Goal: Complete application form

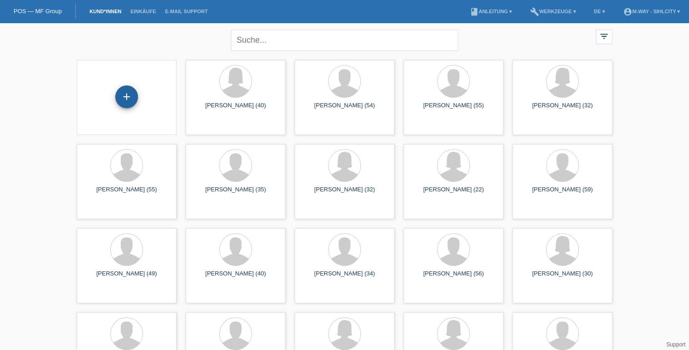
click at [134, 100] on div "+" at bounding box center [126, 96] width 23 height 23
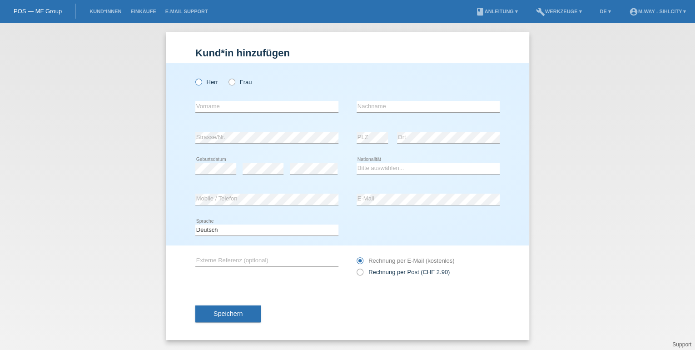
click at [194, 77] on icon at bounding box center [194, 77] width 0 height 0
click at [201, 84] on input "Herr" at bounding box center [198, 82] width 6 height 6
radio input "true"
click at [238, 103] on input "text" at bounding box center [266, 106] width 143 height 11
type input "[PERSON_NAME]"
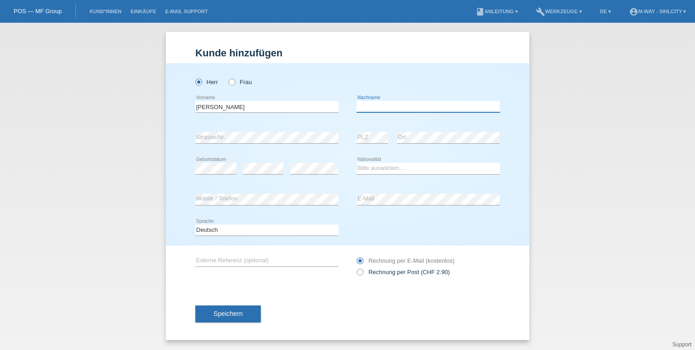
type input "z"
type input "Zrno"
click at [374, 166] on select "Bitte auswählen... Schweiz Deutschland Liechtenstein Österreich ------------ Af…" at bounding box center [428, 168] width 143 height 11
select select "CH"
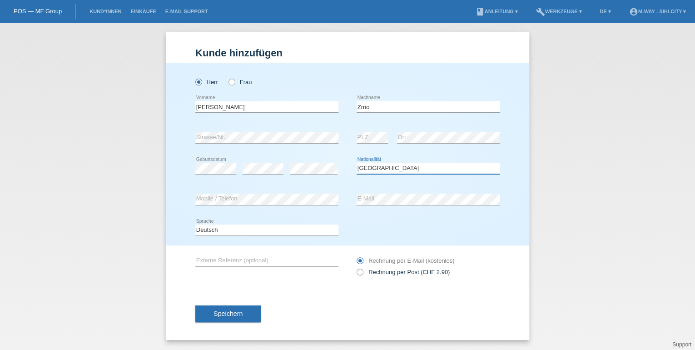
click at [374, 166] on select "Bitte auswählen... Schweiz Deutschland Liechtenstein Österreich ------------ Af…" at bounding box center [428, 168] width 143 height 11
click at [244, 317] on button "Speichern" at bounding box center [227, 313] width 65 height 17
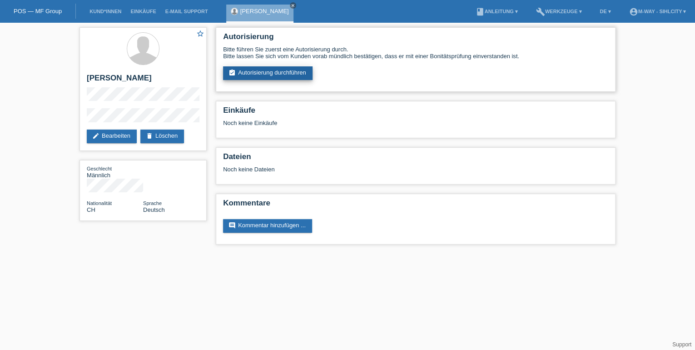
click at [266, 70] on link "assignment_turned_in Autorisierung durchführen" at bounding box center [267, 73] width 89 height 14
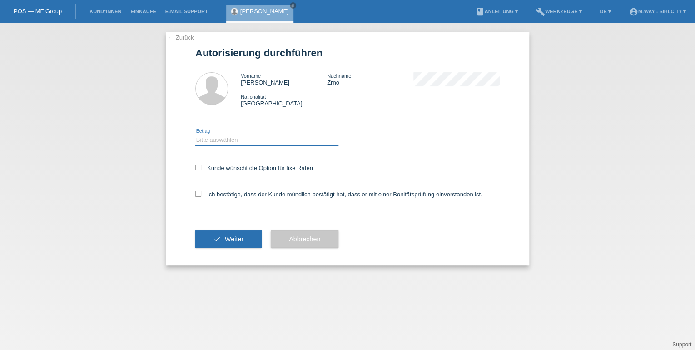
click at [209, 137] on select "Bitte auswählen CHF 1.00 - CHF 499.00 CHF 500.00 - CHF 1'999.00 CHF 2'000.00 - …" at bounding box center [266, 139] width 143 height 11
select select "3"
click at [195, 134] on select "Bitte auswählen CHF 1.00 - CHF 499.00 CHF 500.00 - CHF 1'999.00 CHF 2'000.00 - …" at bounding box center [266, 139] width 143 height 11
click at [197, 195] on icon at bounding box center [198, 194] width 6 height 6
click at [197, 195] on input "Ich bestätige, dass der Kunde mündlich bestätigt hat, dass er mit einer Bonität…" at bounding box center [198, 194] width 6 height 6
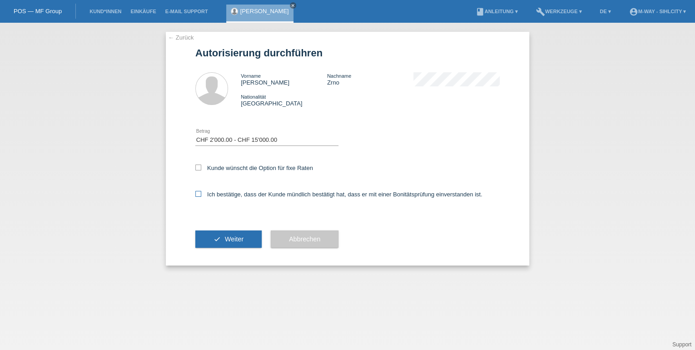
checkbox input "true"
click at [201, 167] on icon at bounding box center [198, 167] width 6 height 6
click at [201, 167] on input "Kunde wünscht die Option für fixe Raten" at bounding box center [198, 167] width 6 height 6
checkbox input "true"
click at [233, 238] on span "Weiter" at bounding box center [234, 238] width 19 height 7
